Goal: Information Seeking & Learning: Compare options

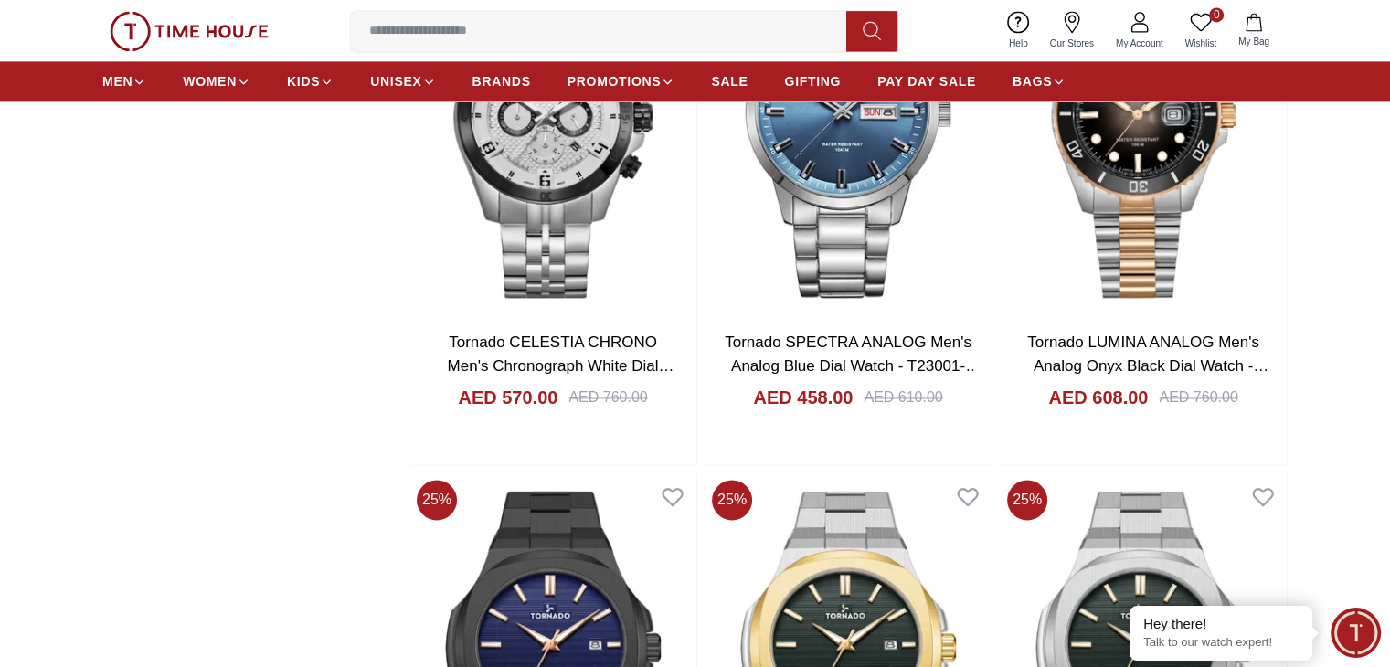
scroll to position [2627, 0]
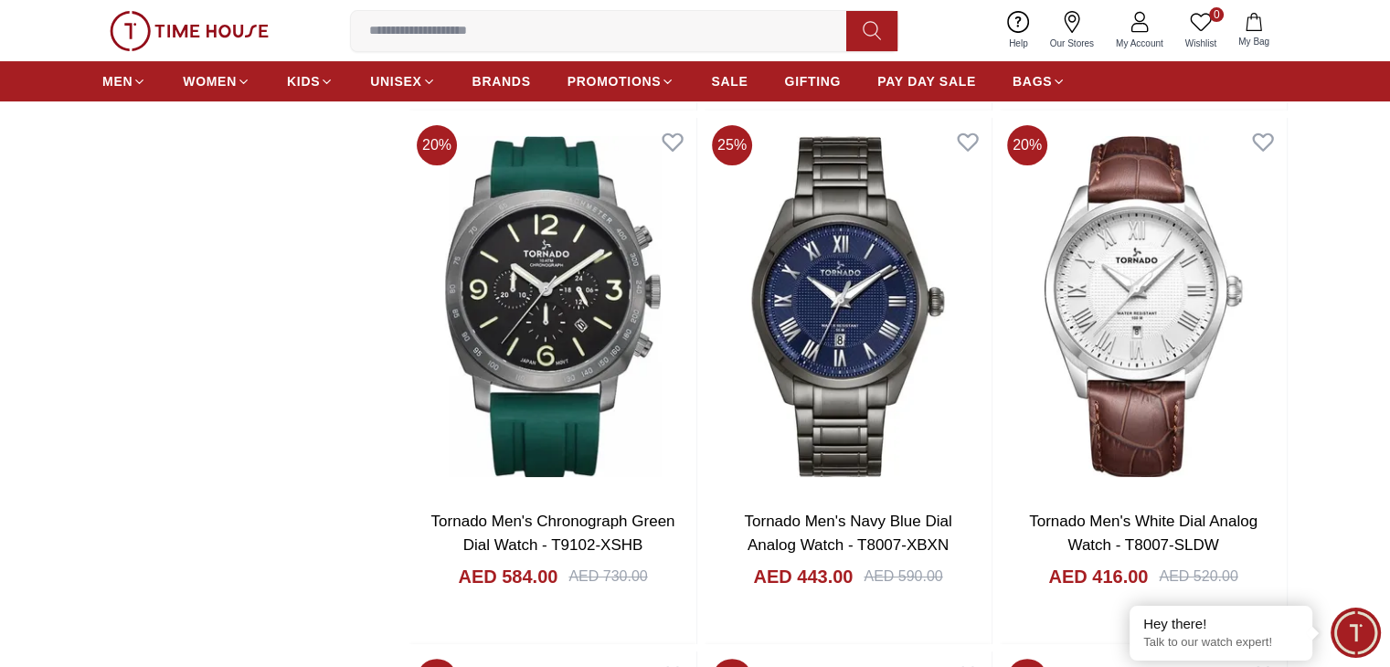
scroll to position [7478, 0]
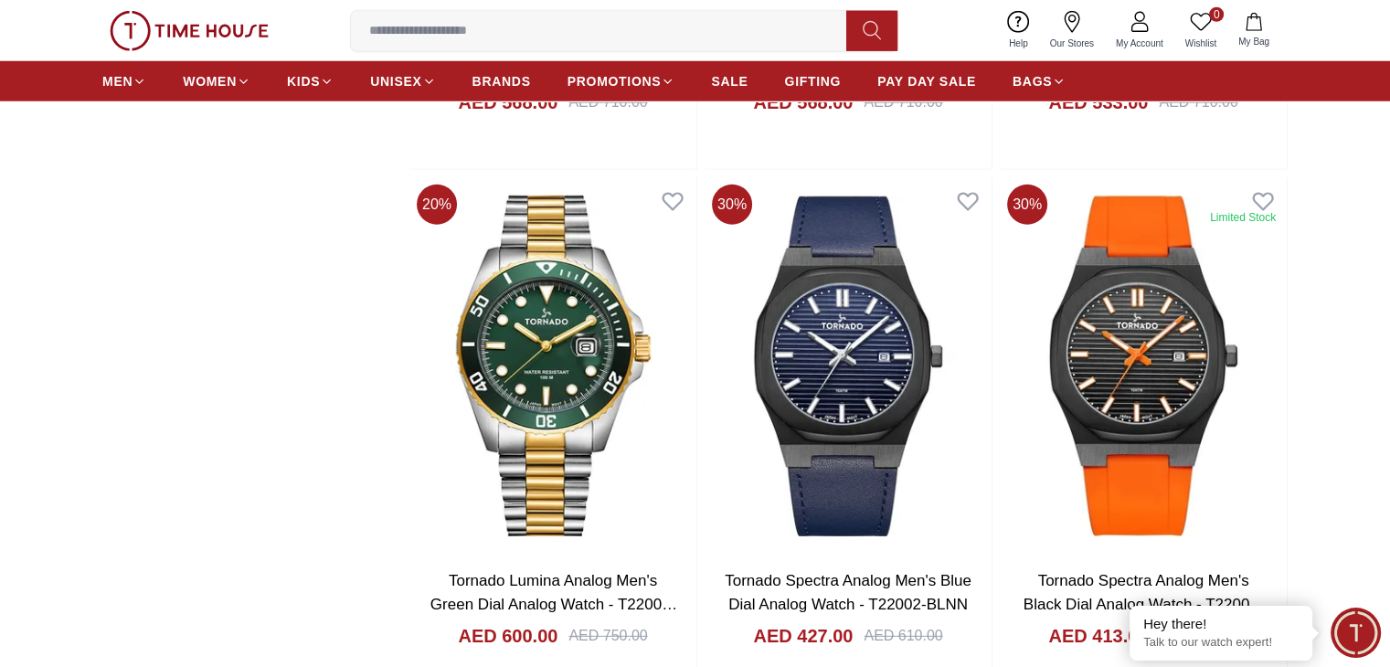
scroll to position [12028, 0]
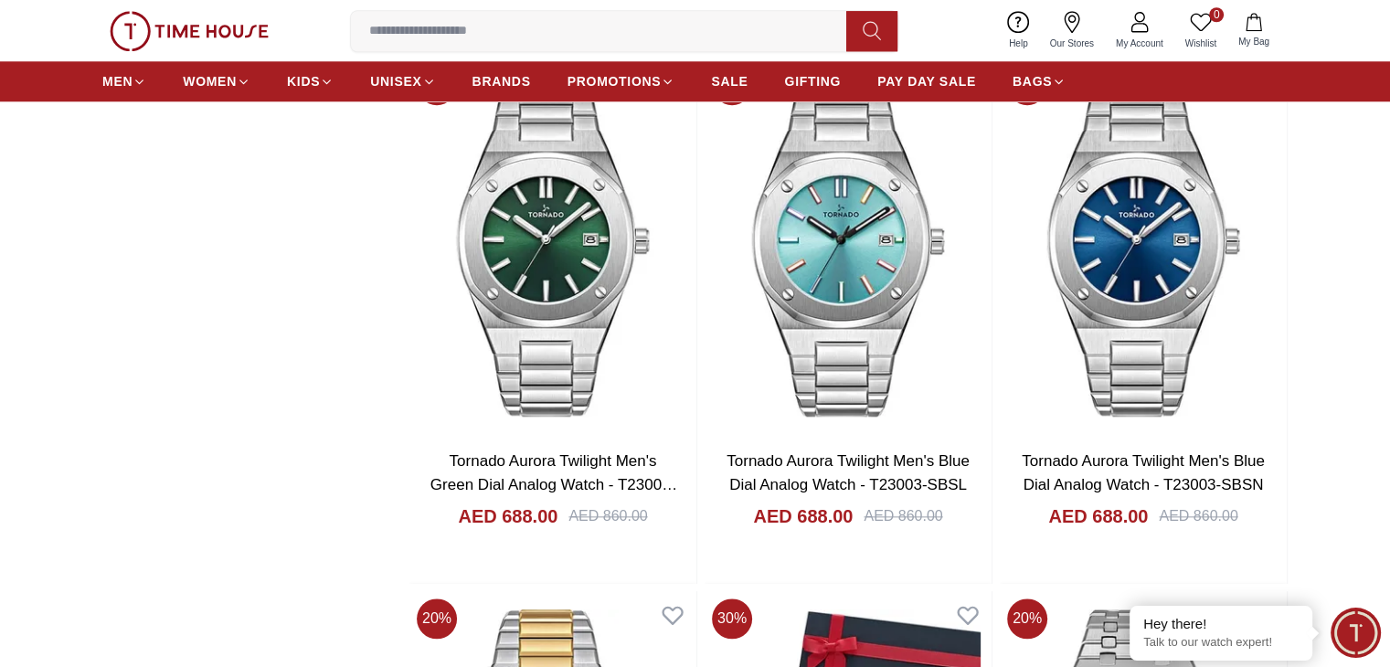
scroll to position [15861, 0]
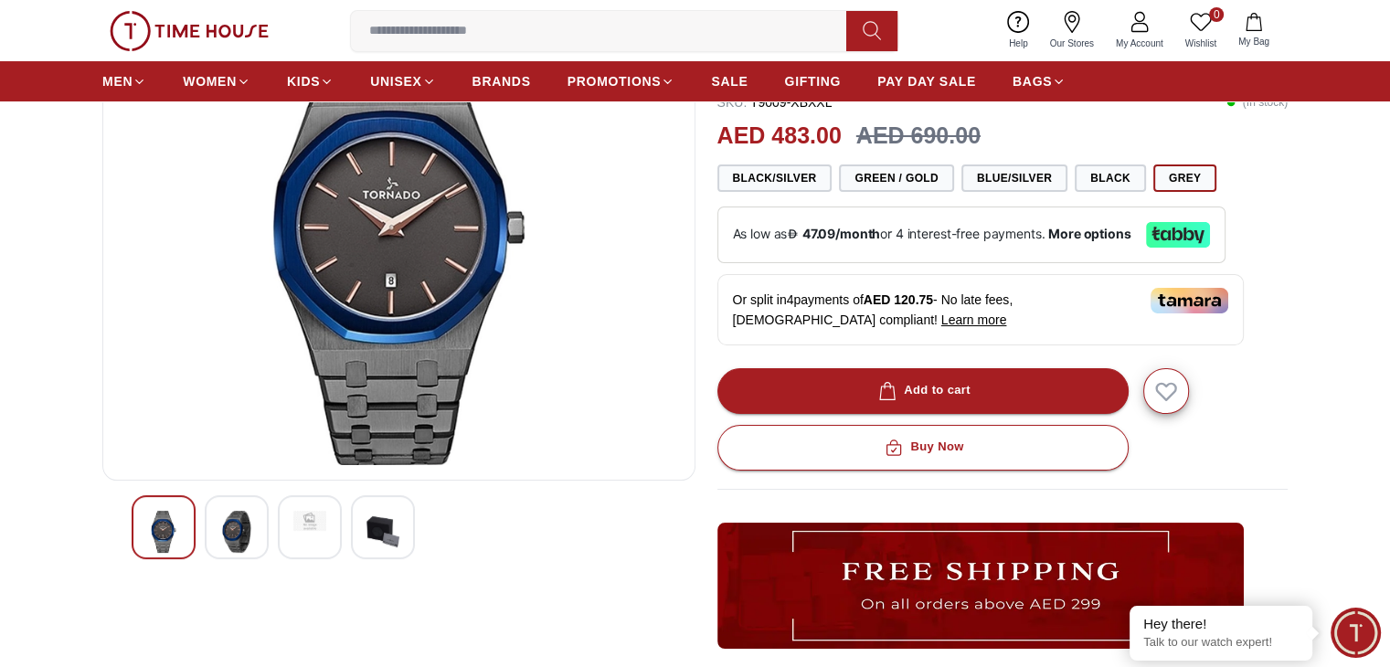
scroll to position [175, 0]
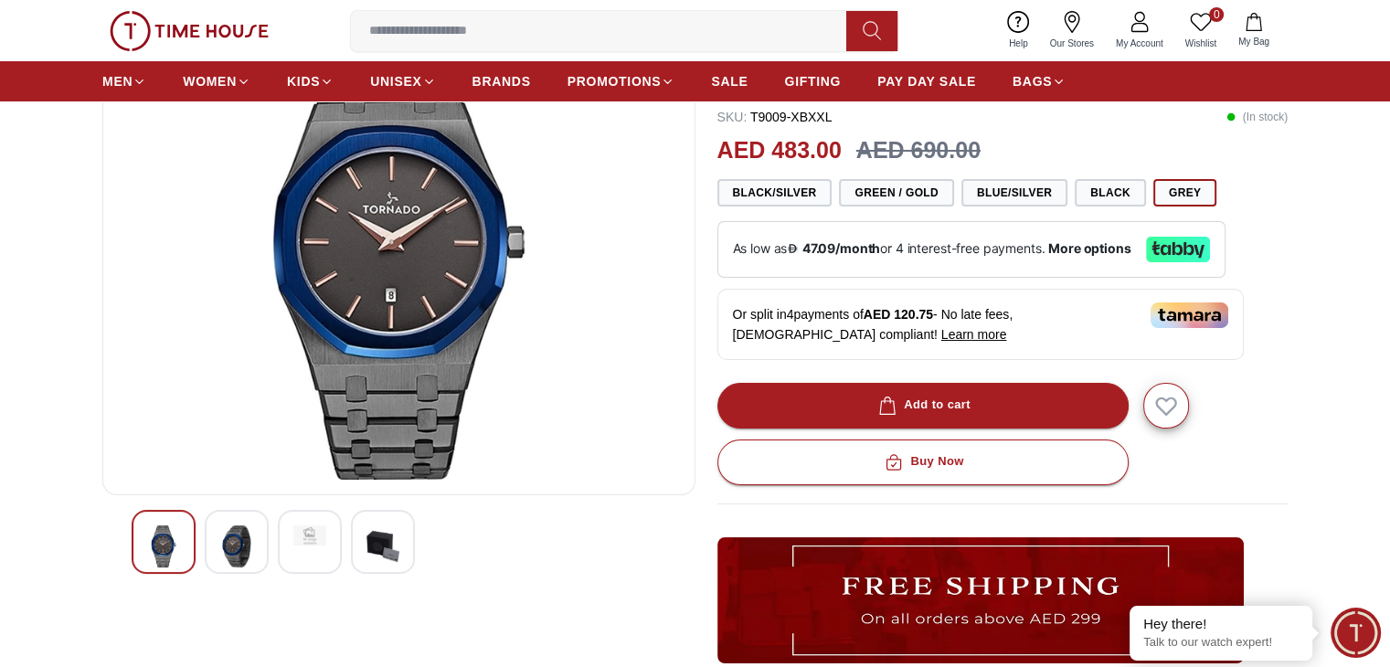
click at [229, 540] on img at bounding box center [236, 546] width 33 height 42
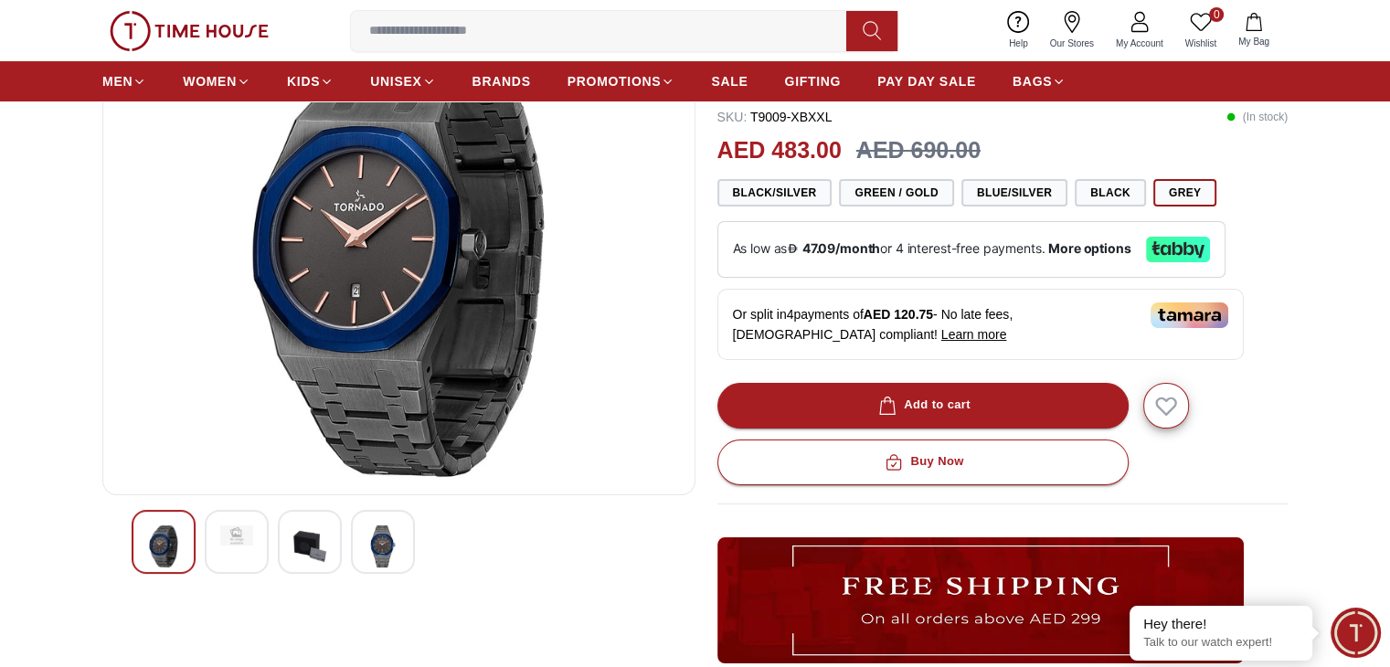
click at [379, 535] on img at bounding box center [382, 546] width 33 height 42
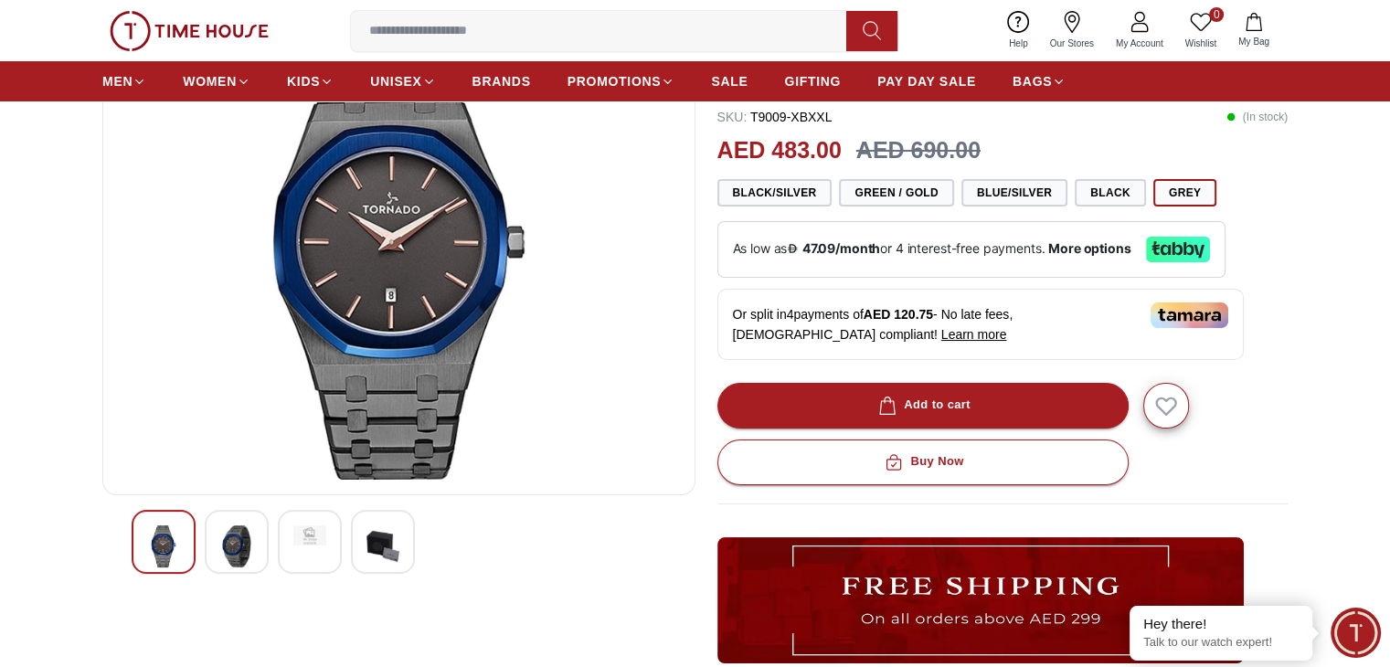
click at [140, 550] on div at bounding box center [164, 542] width 64 height 64
click at [246, 543] on img at bounding box center [236, 546] width 33 height 42
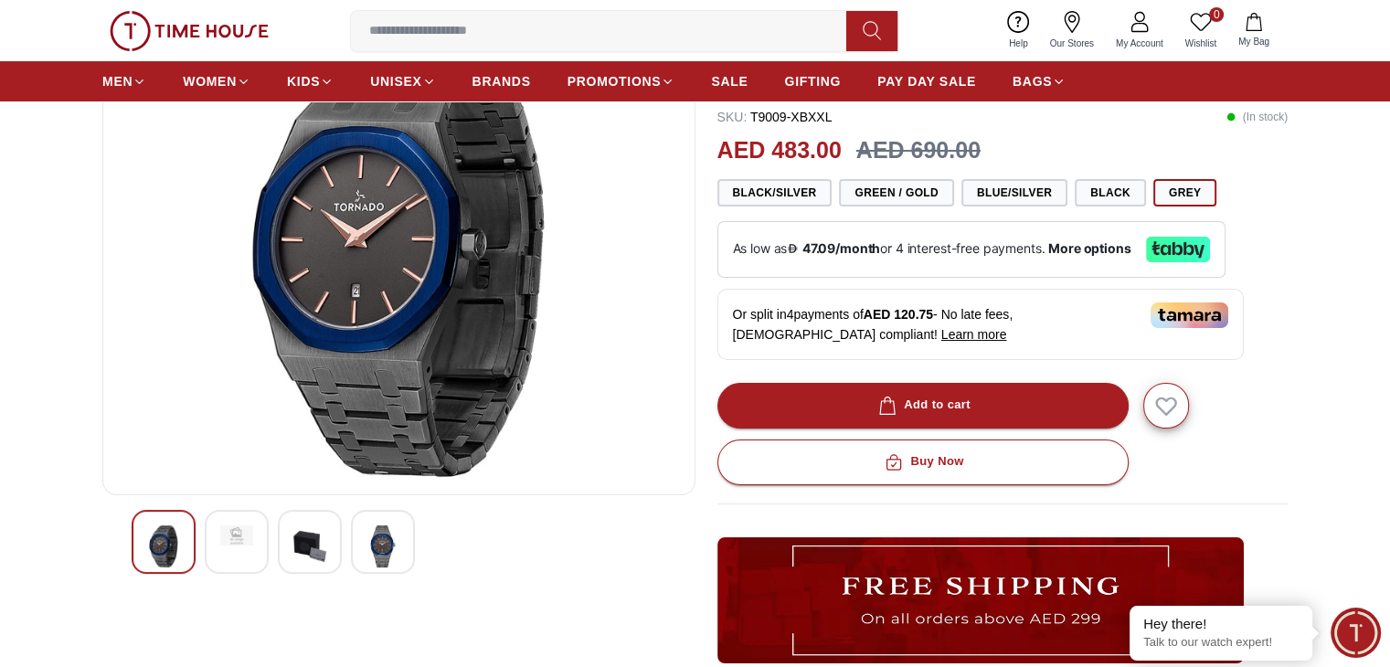
click at [311, 546] on img at bounding box center [309, 546] width 33 height 42
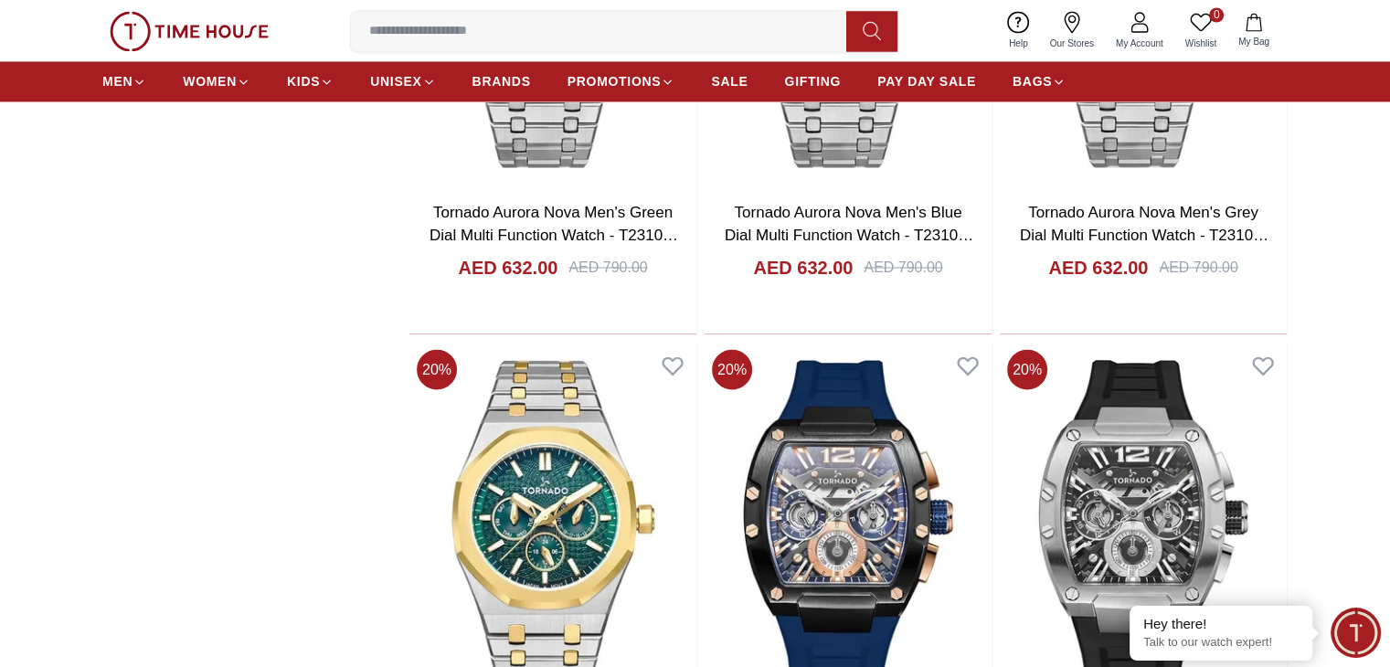
scroll to position [16577, 0]
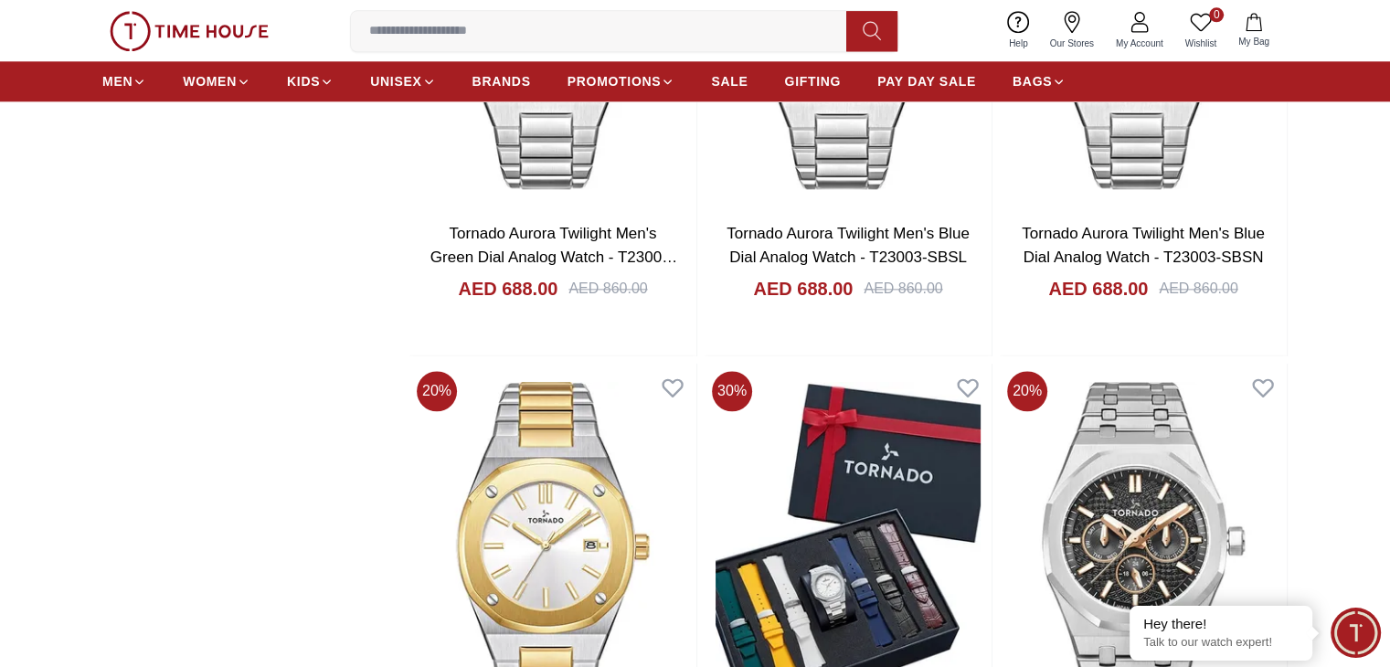
scroll to position [16028, 0]
